Goal: Task Accomplishment & Management: Manage account settings

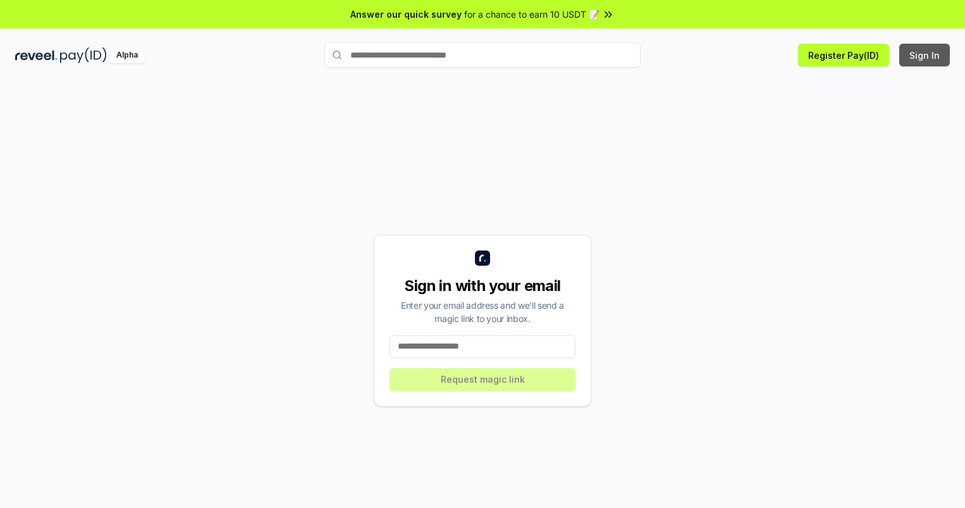
click at [926, 55] on button "Sign In" at bounding box center [925, 55] width 51 height 23
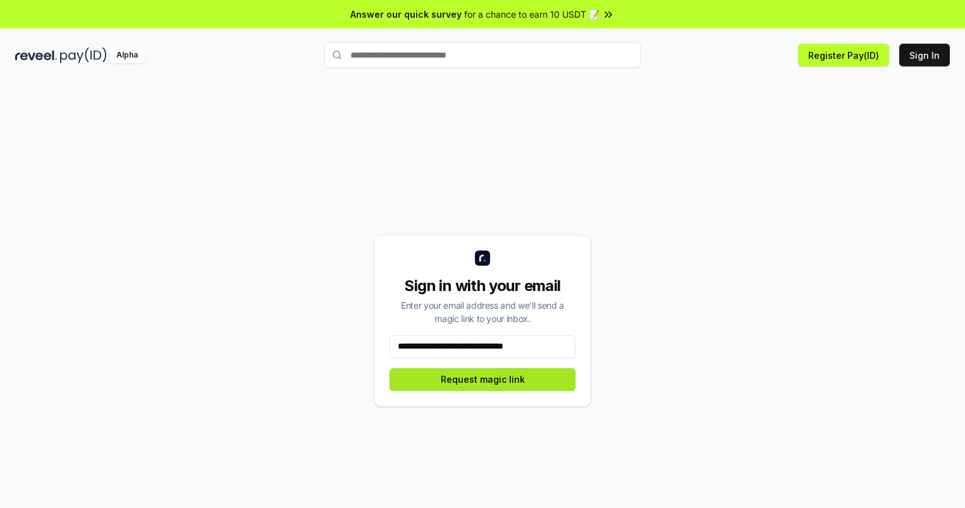
type input "**********"
click at [483, 379] on button "Request magic link" at bounding box center [483, 379] width 186 height 23
